Goal: Check status: Check status

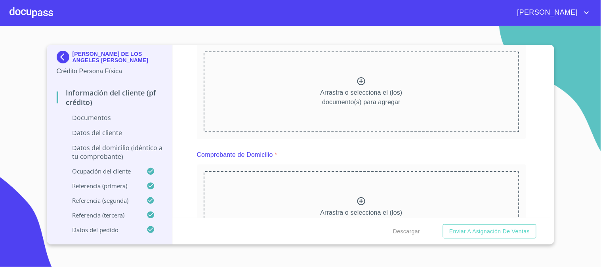
scroll to position [132, 0]
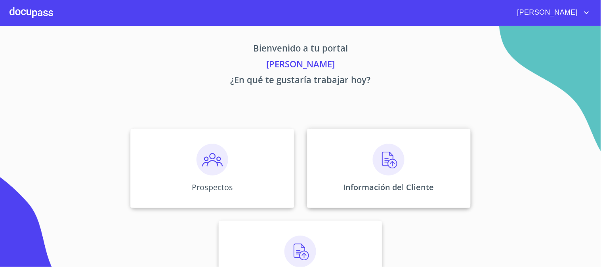
click at [395, 151] on img at bounding box center [389, 160] width 32 height 32
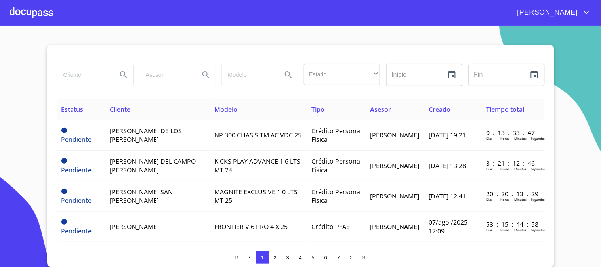
click at [100, 78] on input "search" at bounding box center [84, 74] width 54 height 21
type input "[PERSON_NAME]"
click at [37, 15] on div at bounding box center [32, 12] width 44 height 25
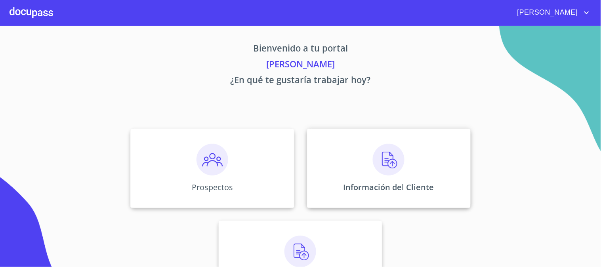
click at [367, 153] on div "Información del Cliente" at bounding box center [389, 168] width 164 height 79
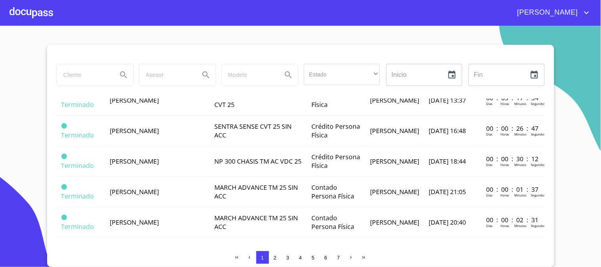
scroll to position [616, 0]
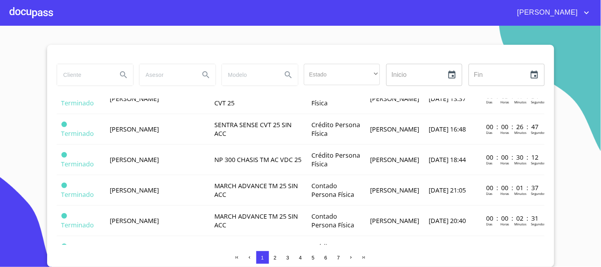
click at [236, 53] on td "MAGNITE EXCLUSIVE 1 0 LTS CVT 25" at bounding box center [258, 38] width 97 height 31
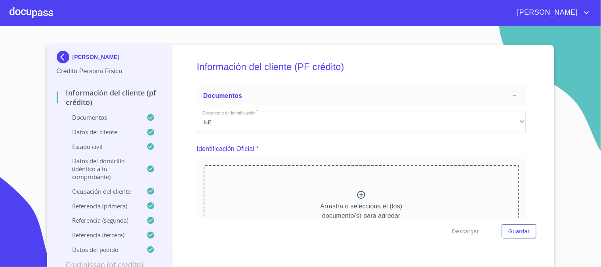
scroll to position [1321, 0]
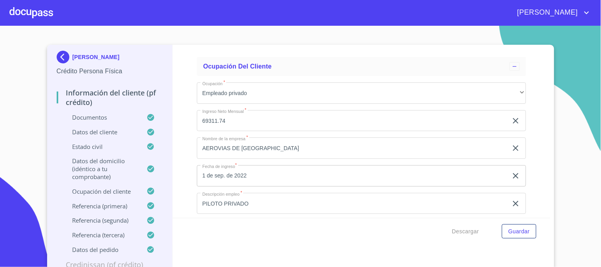
click at [88, 120] on p "Documentos" at bounding box center [102, 117] width 90 height 8
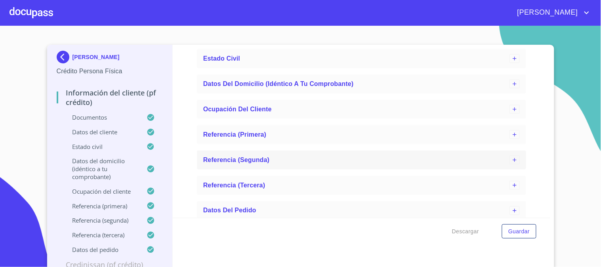
scroll to position [4, 0]
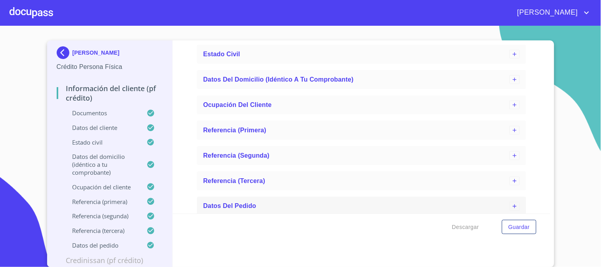
click at [228, 203] on span "Datos del pedido" at bounding box center [229, 206] width 53 height 7
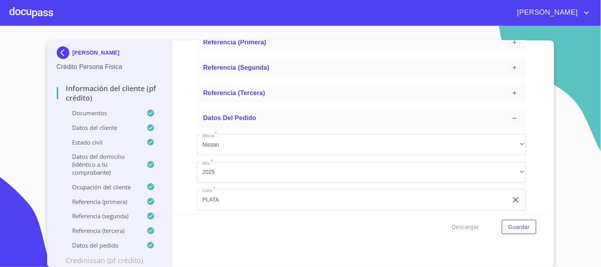
scroll to position [2697, 0]
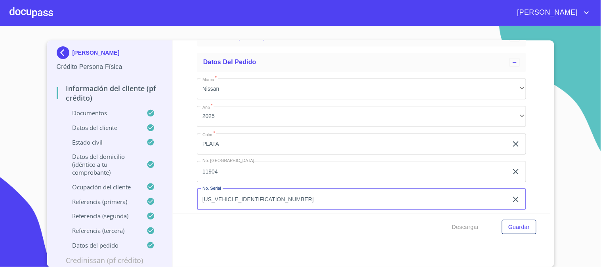
drag, startPoint x: 293, startPoint y: 191, endPoint x: 145, endPoint y: 193, distance: 147.8
click at [145, 193] on div "ROBERTO GUAL RUIZ Crédito Persona Física Información del cliente (PF crédito) D…" at bounding box center [298, 153] width 503 height 227
